Goal: Entertainment & Leisure: Consume media (video, audio)

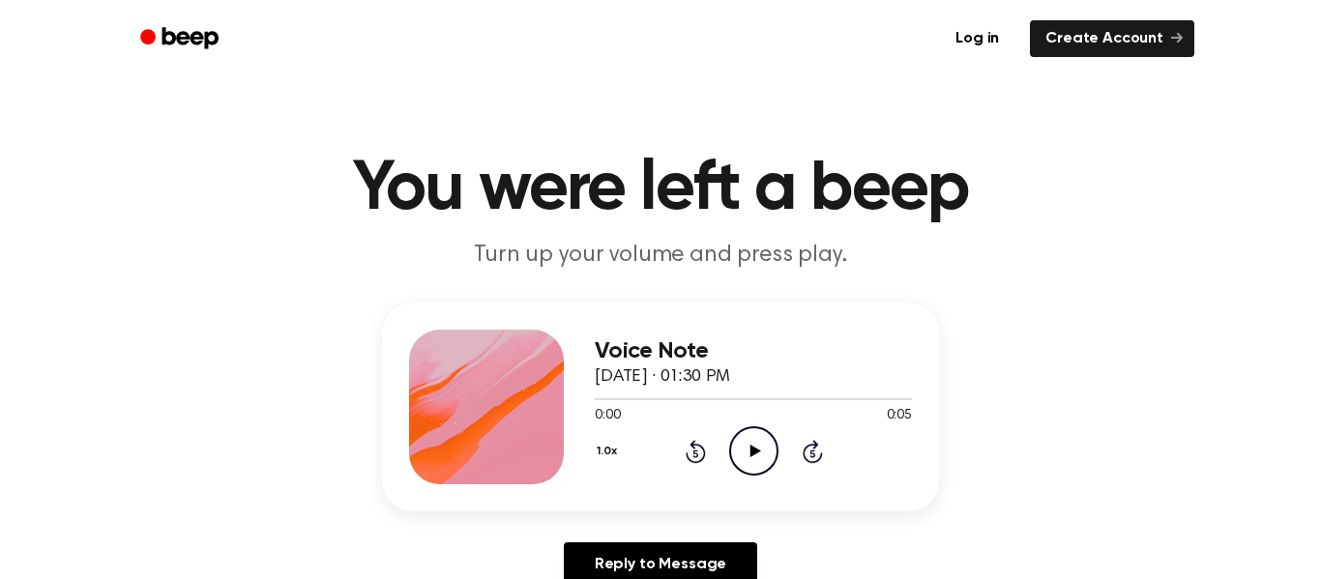
click at [735, 455] on icon "Play Audio" at bounding box center [753, 451] width 49 height 49
click at [752, 448] on icon at bounding box center [755, 451] width 11 height 13
click at [761, 455] on icon "Play Audio" at bounding box center [753, 451] width 49 height 49
click at [754, 475] on circle at bounding box center [753, 451] width 47 height 47
click at [749, 460] on icon "Pause Audio" at bounding box center [753, 451] width 49 height 49
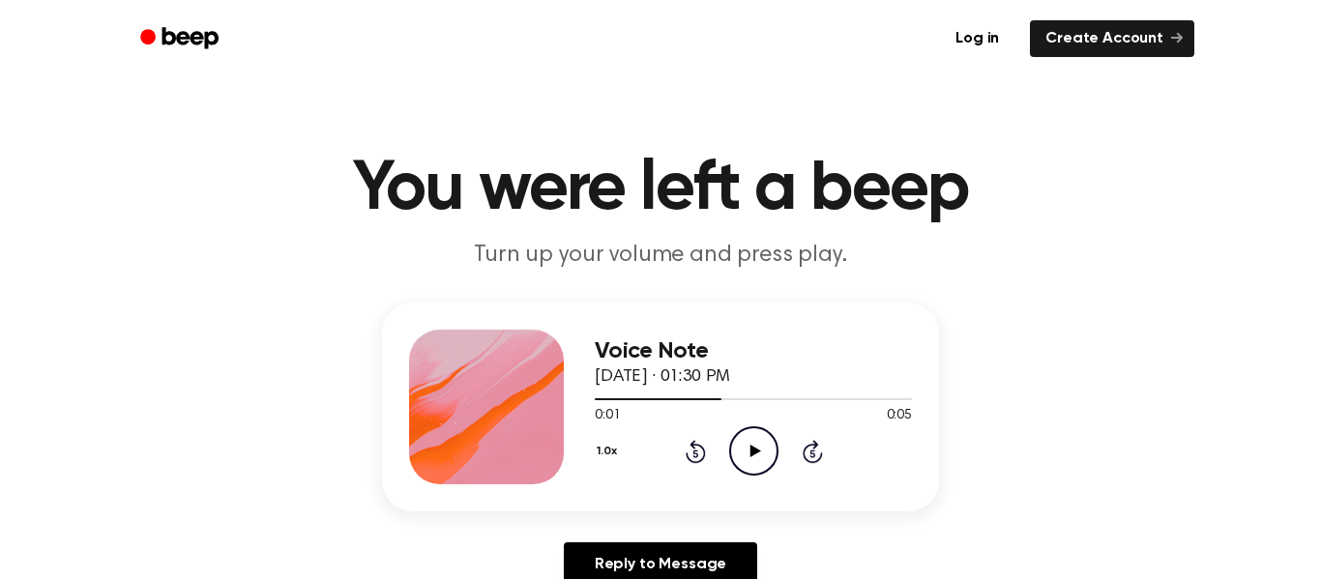
click at [749, 460] on icon "Play Audio" at bounding box center [753, 451] width 49 height 49
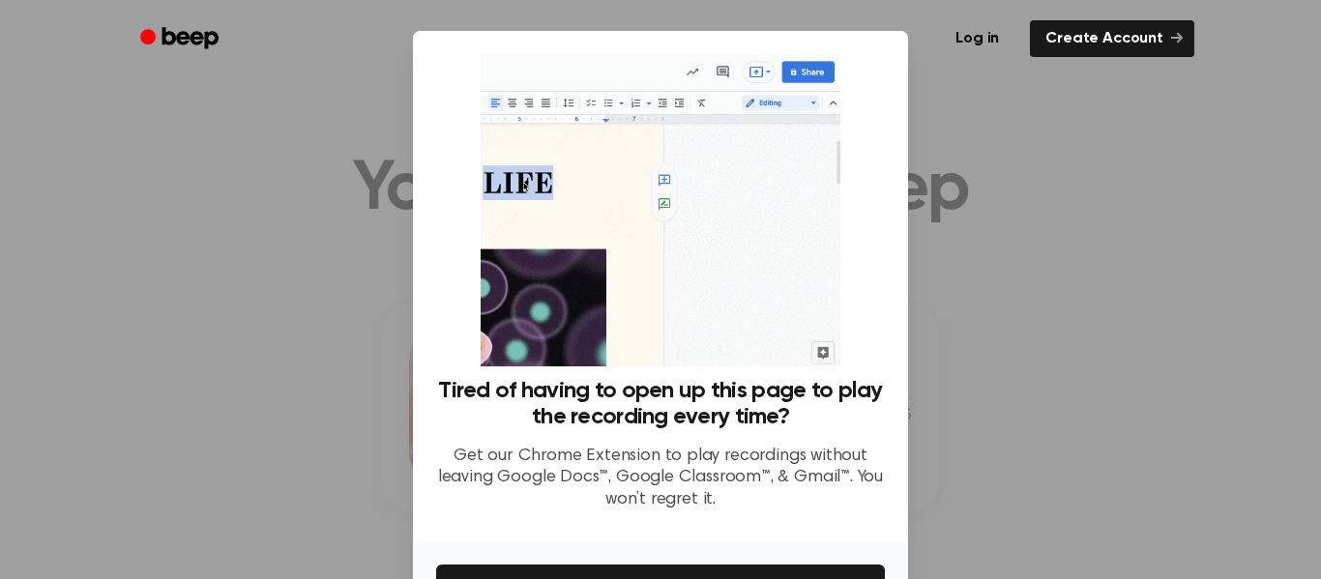
click at [1057, 270] on div at bounding box center [660, 289] width 1321 height 579
click at [985, 99] on div at bounding box center [660, 289] width 1321 height 579
click at [1019, 251] on div at bounding box center [660, 289] width 1321 height 579
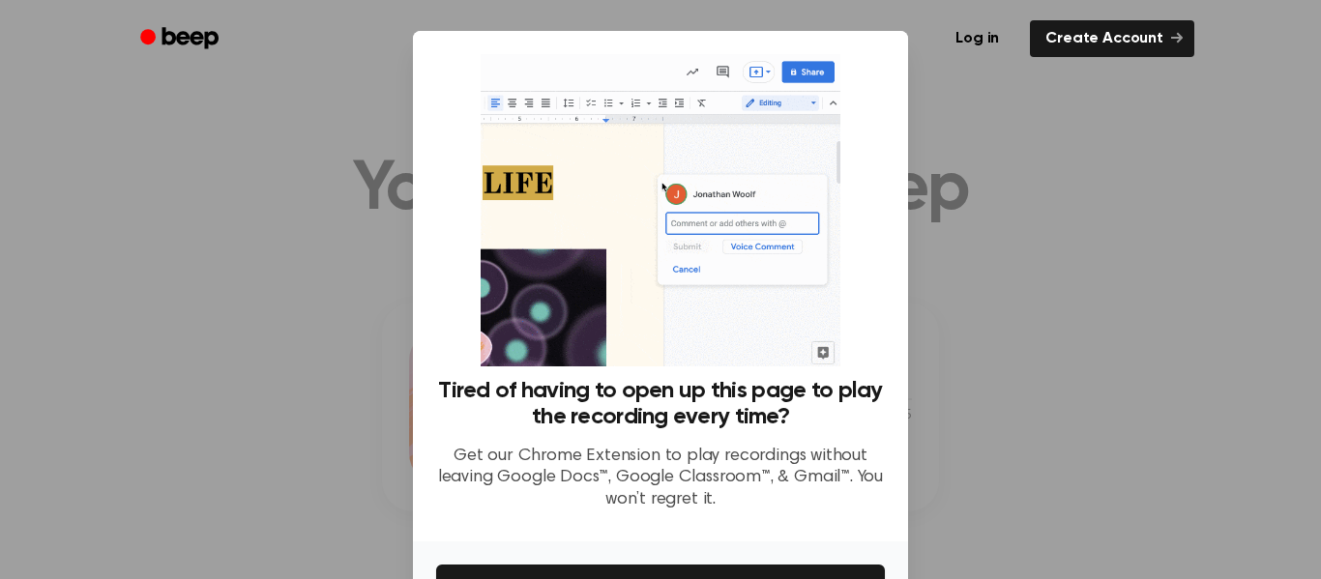
click at [1019, 251] on div at bounding box center [660, 289] width 1321 height 579
click at [1086, 298] on div at bounding box center [660, 289] width 1321 height 579
click at [866, 91] on div "Tired of having to open up this page to play the recording every time? Get our …" at bounding box center [660, 290] width 449 height 472
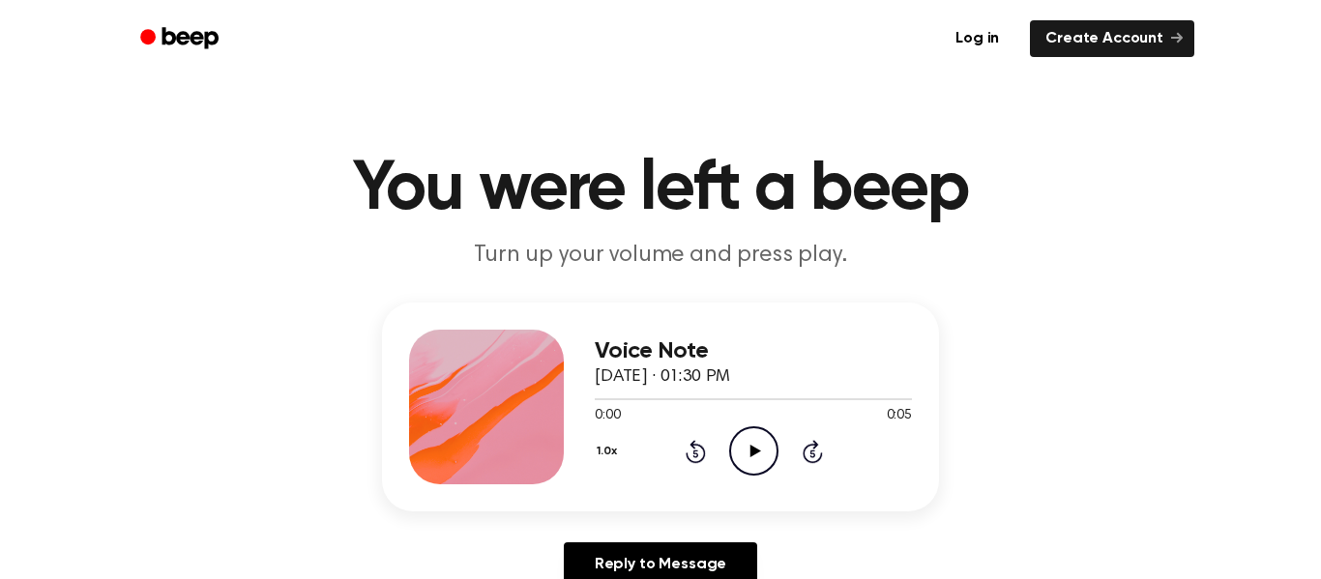
click at [745, 458] on icon "Play Audio" at bounding box center [753, 451] width 49 height 49
click at [758, 460] on icon "Play Audio" at bounding box center [753, 451] width 49 height 49
click at [691, 452] on icon "Rewind 5 seconds" at bounding box center [695, 451] width 21 height 25
click at [755, 470] on icon "Play Audio" at bounding box center [753, 451] width 49 height 49
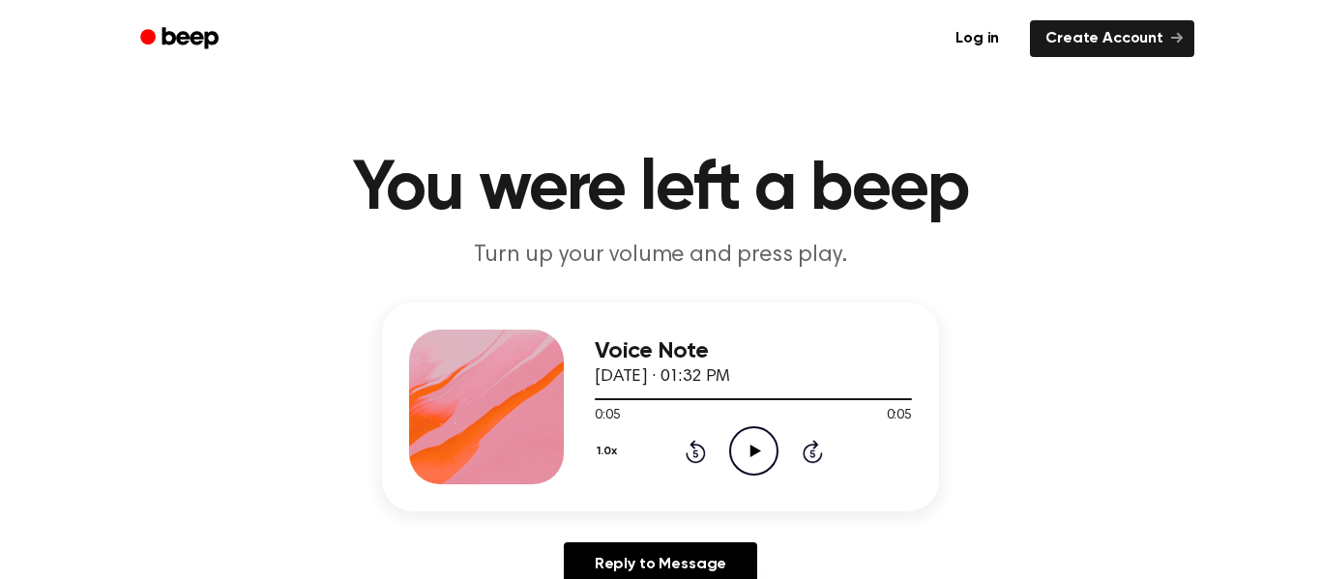
click at [702, 458] on icon at bounding box center [696, 451] width 20 height 23
click at [738, 459] on icon "Play Audio" at bounding box center [753, 451] width 49 height 49
